Goal: Find specific page/section: Find specific page/section

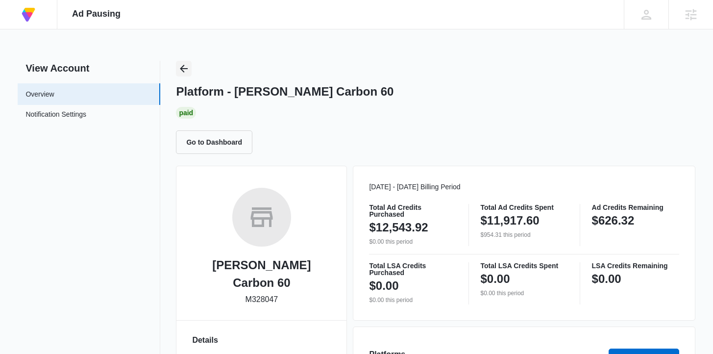
click at [182, 65] on icon "Back" at bounding box center [184, 69] width 12 height 12
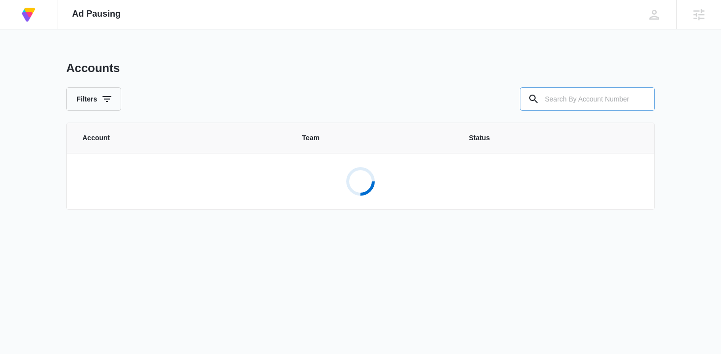
click at [586, 99] on input "text" at bounding box center [587, 99] width 135 height 24
type input "m333339"
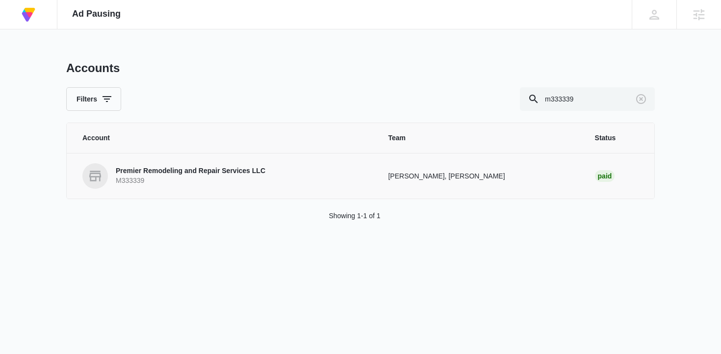
click at [193, 171] on p "Premier Remodeling and Repair Services LLC" at bounding box center [191, 171] width 150 height 10
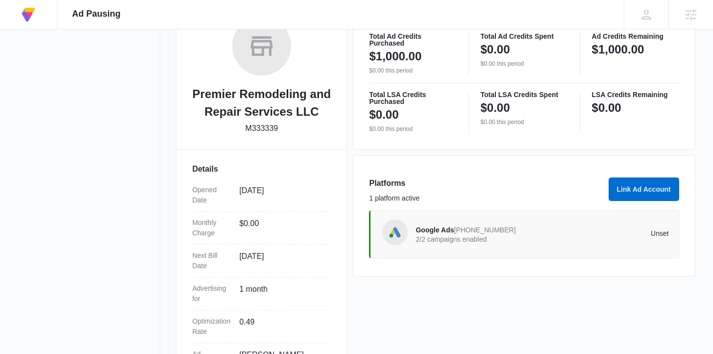
scroll to position [172, 0]
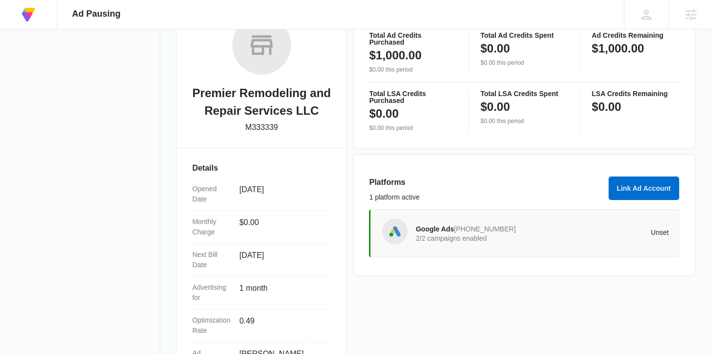
click at [484, 232] on span "341-961-8749" at bounding box center [485, 229] width 62 height 8
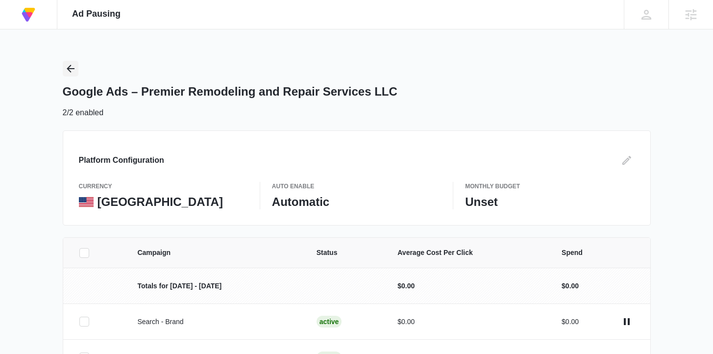
click at [68, 69] on icon "Back" at bounding box center [71, 69] width 8 height 8
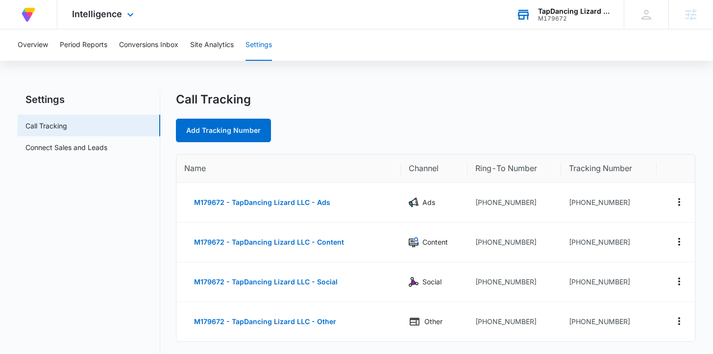
click at [569, 9] on div "TapDancing Lizard LLC" at bounding box center [574, 11] width 72 height 8
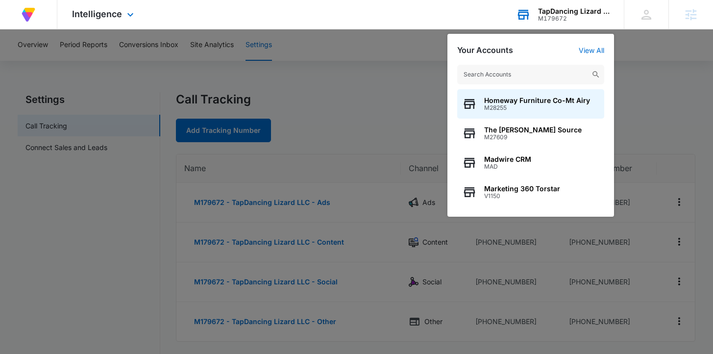
click at [559, 74] on input "text" at bounding box center [530, 75] width 147 height 20
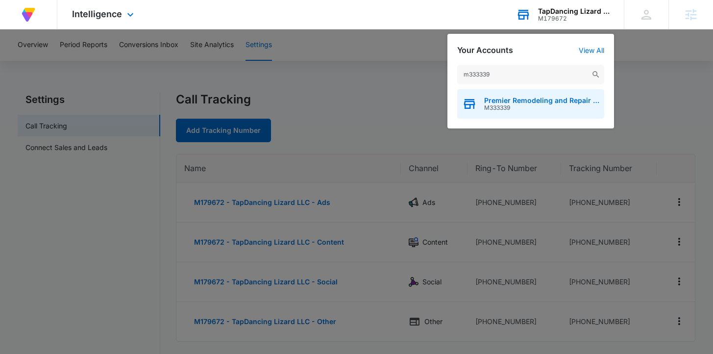
type input "m333339"
click at [535, 100] on span "Premier Remodeling and Repair Services LLC" at bounding box center [541, 101] width 115 height 8
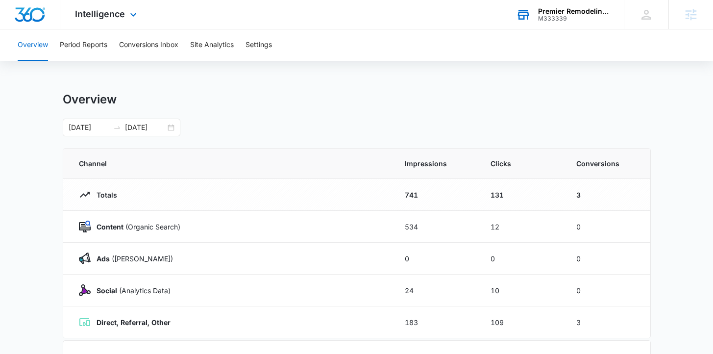
click at [564, 8] on div "Premier Remodeling and Repair Services LLC" at bounding box center [574, 11] width 72 height 8
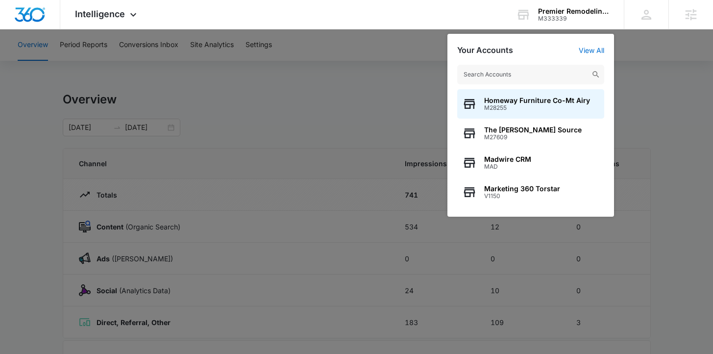
click at [371, 90] on div at bounding box center [356, 177] width 713 height 354
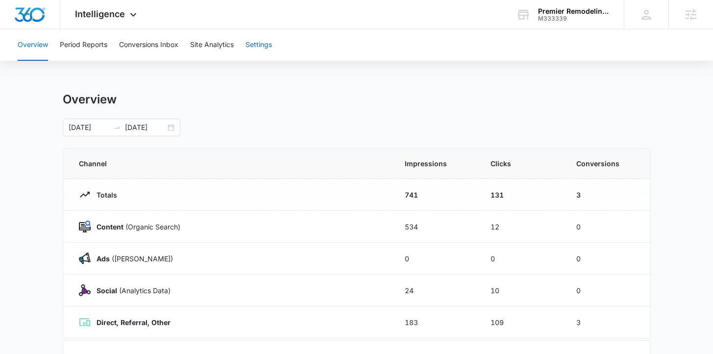
click at [260, 40] on button "Settings" at bounding box center [259, 44] width 26 height 31
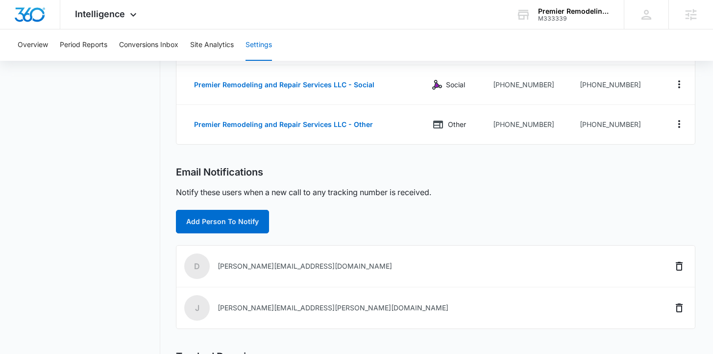
scroll to position [317, 0]
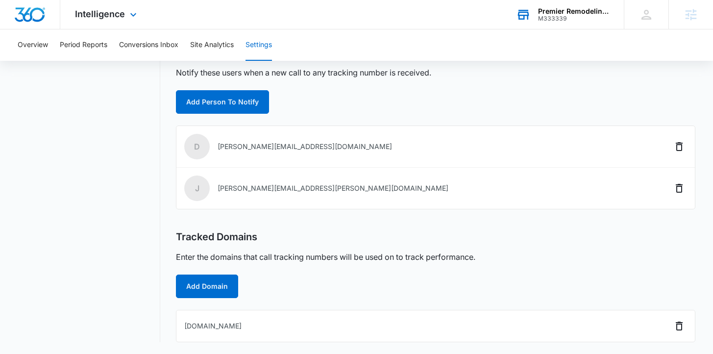
click at [566, 10] on div "Premier Remodeling and Repair Services LLC" at bounding box center [574, 11] width 72 height 8
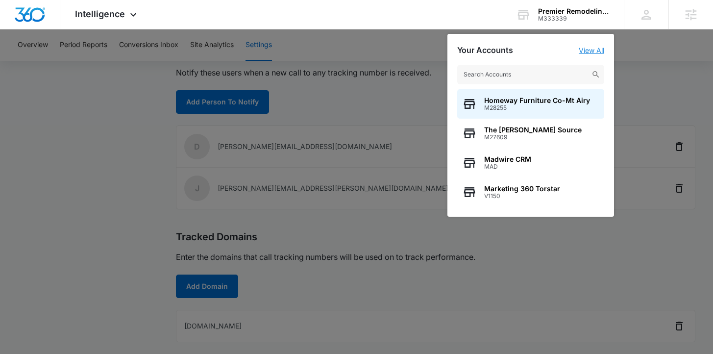
click at [597, 48] on link "View All" at bounding box center [591, 50] width 25 height 8
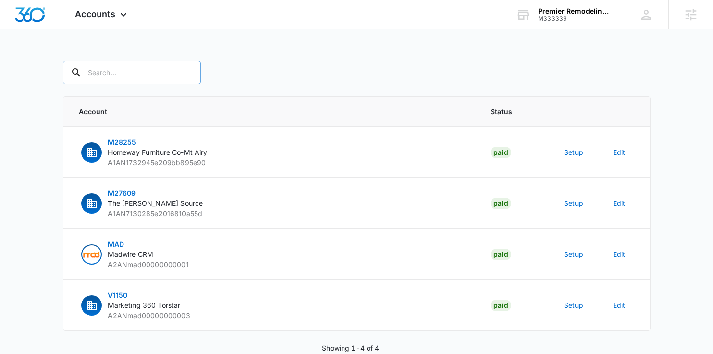
click at [179, 75] on div at bounding box center [187, 73] width 16 height 24
click at [122, 73] on input "text" at bounding box center [132, 73] width 138 height 24
type input "p"
type input "m333339"
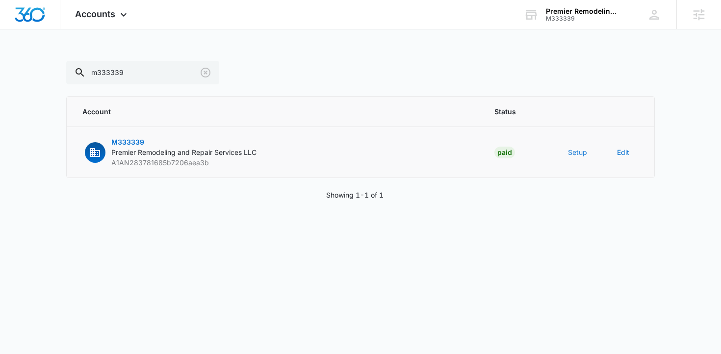
click at [576, 150] on button "Setup" at bounding box center [577, 152] width 19 height 10
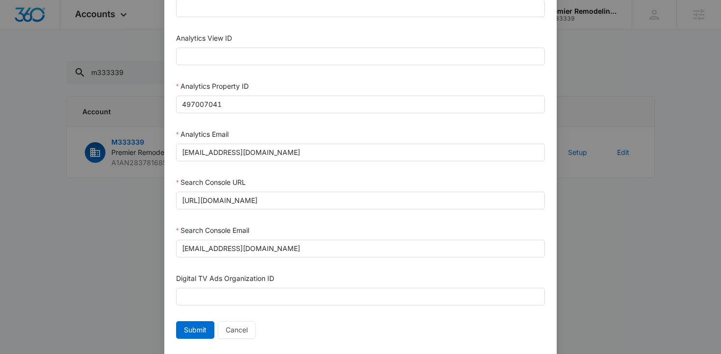
scroll to position [498, 0]
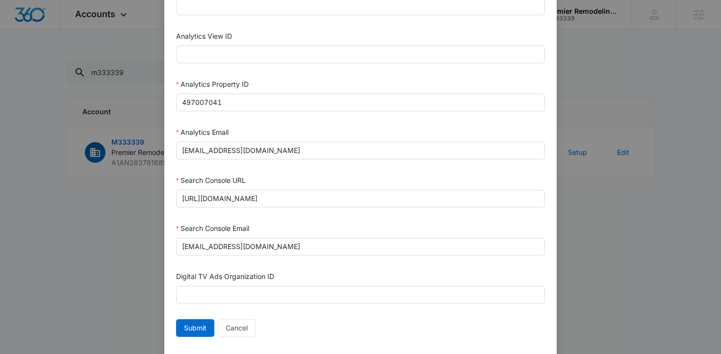
click at [87, 244] on div "Setup Account Bing Ad Account ID Bing Ad Account Email LinkedIn Ad Account ID L…" at bounding box center [360, 177] width 721 height 354
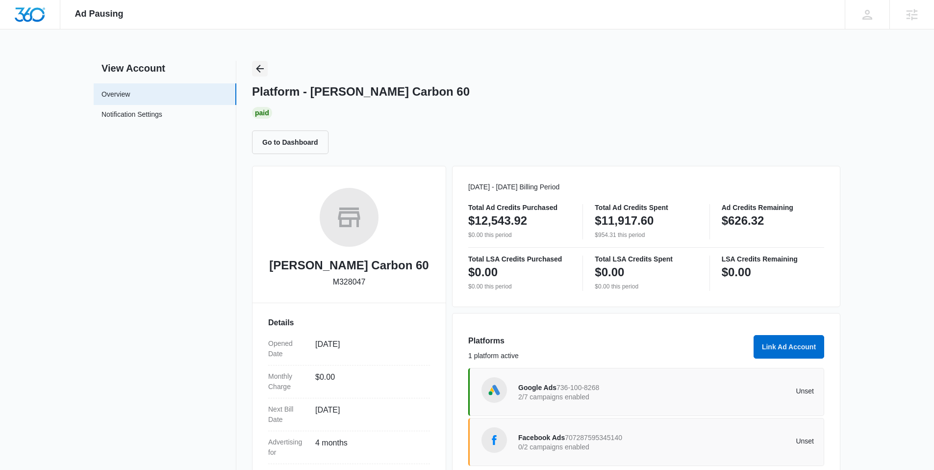
click at [261, 68] on icon "Back" at bounding box center [260, 69] width 12 height 12
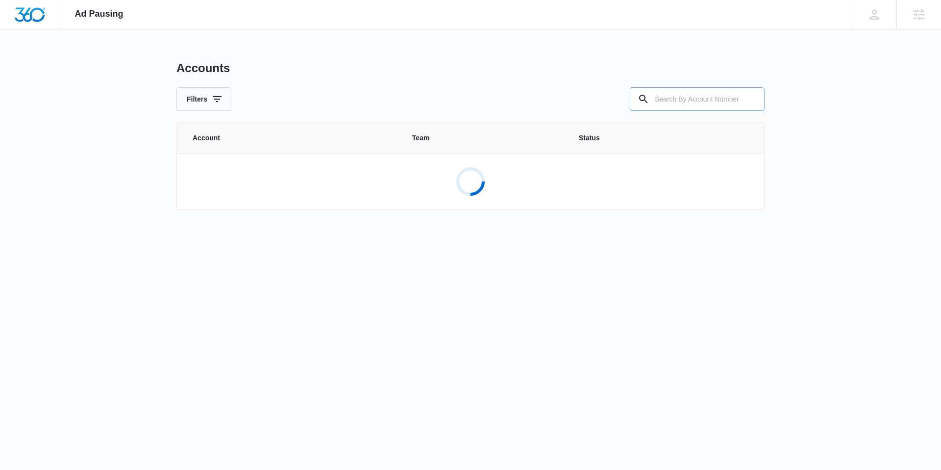
click at [672, 99] on input "text" at bounding box center [697, 99] width 135 height 24
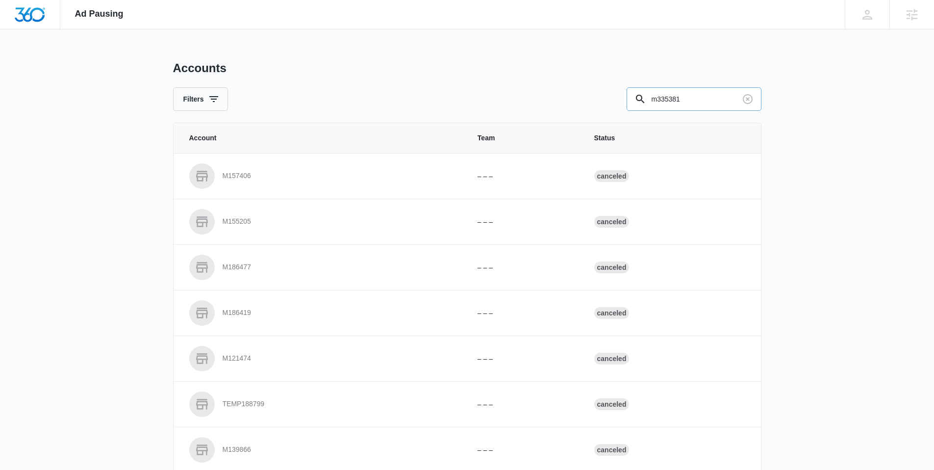
type input "m335381"
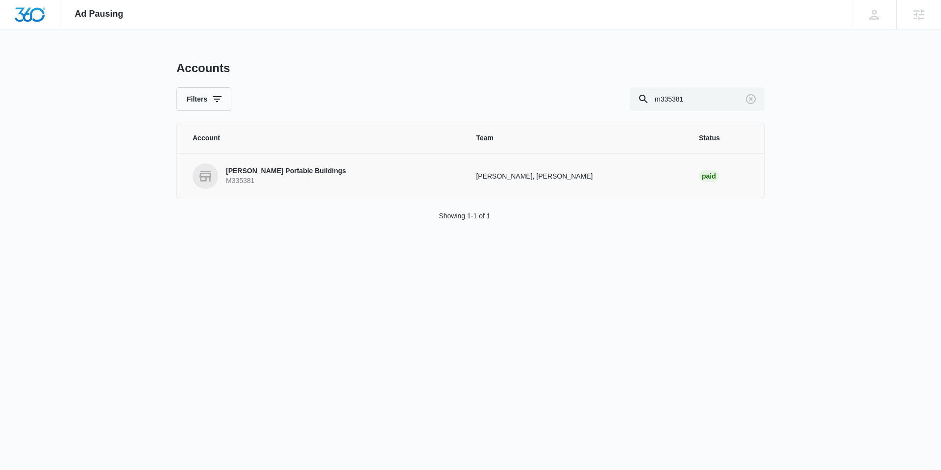
click at [309, 173] on p "[PERSON_NAME] Portable Buildings" at bounding box center [286, 171] width 120 height 10
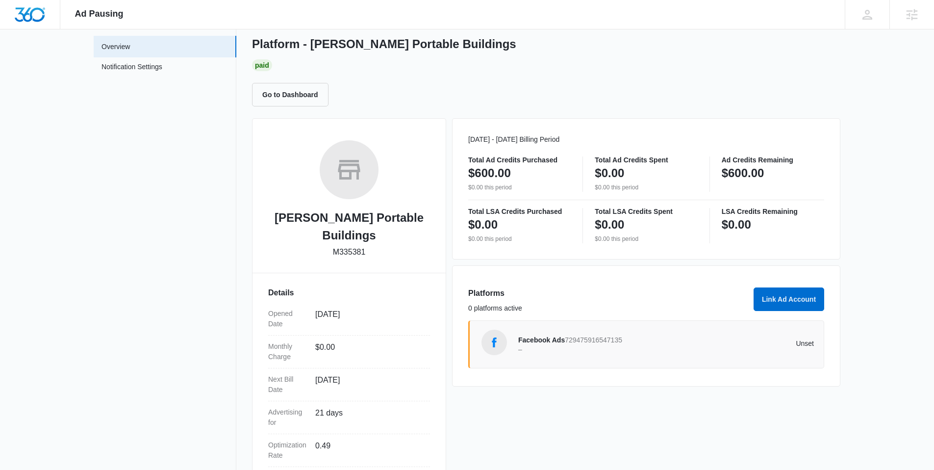
scroll to position [49, 0]
